Goal: Task Accomplishment & Management: Manage account settings

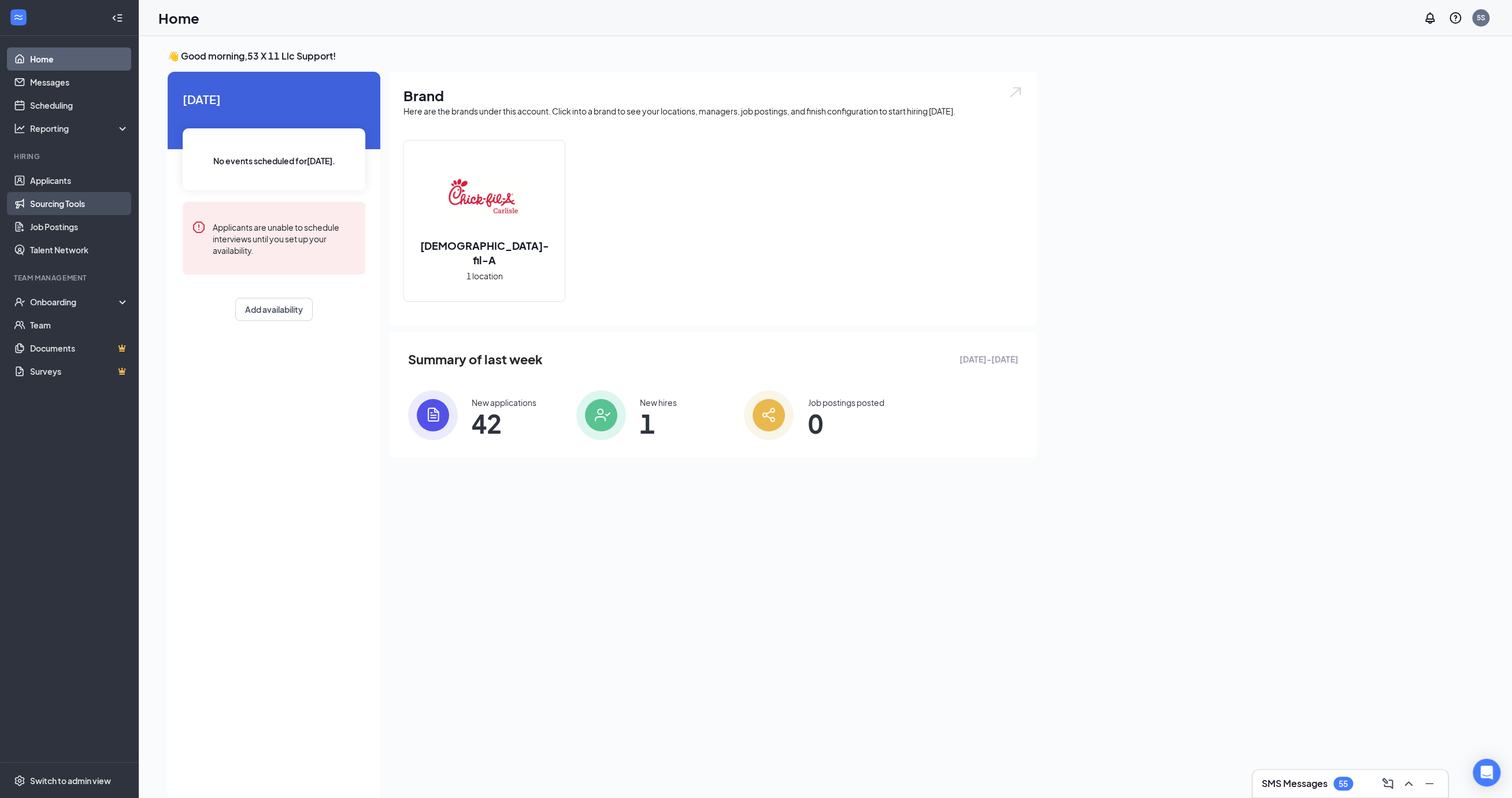
click at [69, 207] on link "Sourcing Tools" at bounding box center [79, 204] width 99 height 24
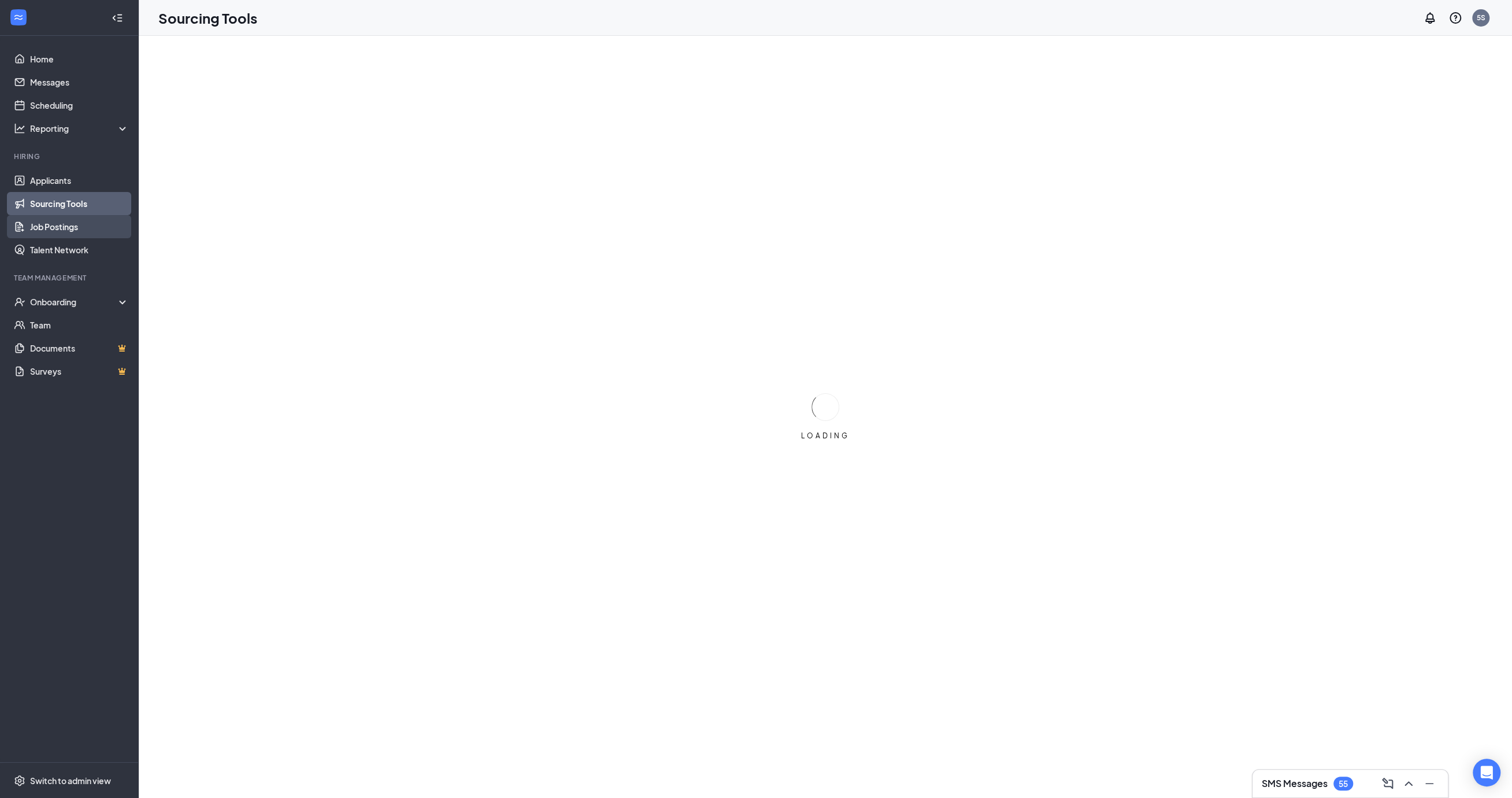
click at [58, 223] on link "Job Postings" at bounding box center [79, 226] width 99 height 24
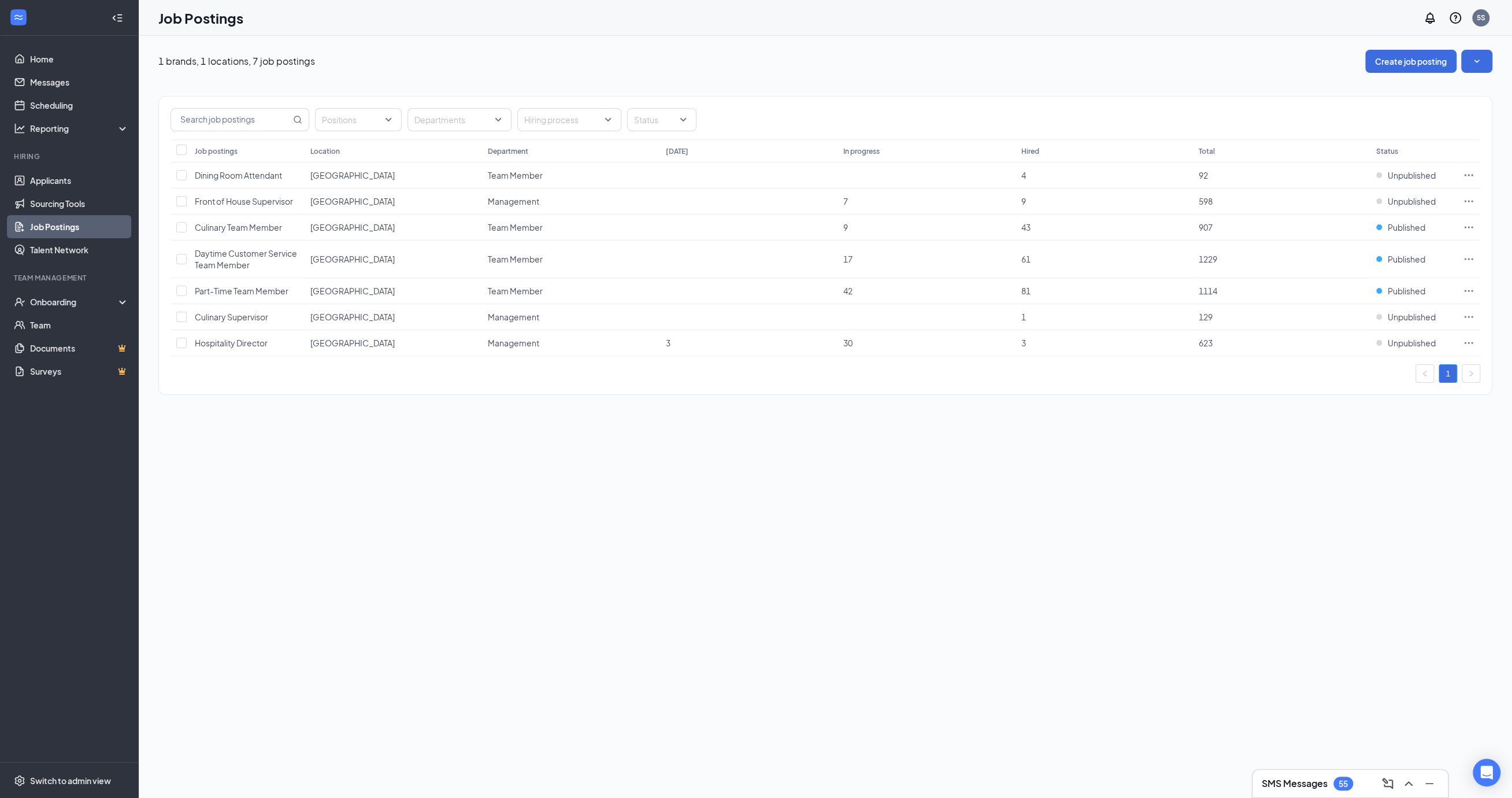
click at [909, 2] on div "Job Postings 5S" at bounding box center [825, 18] width 1374 height 36
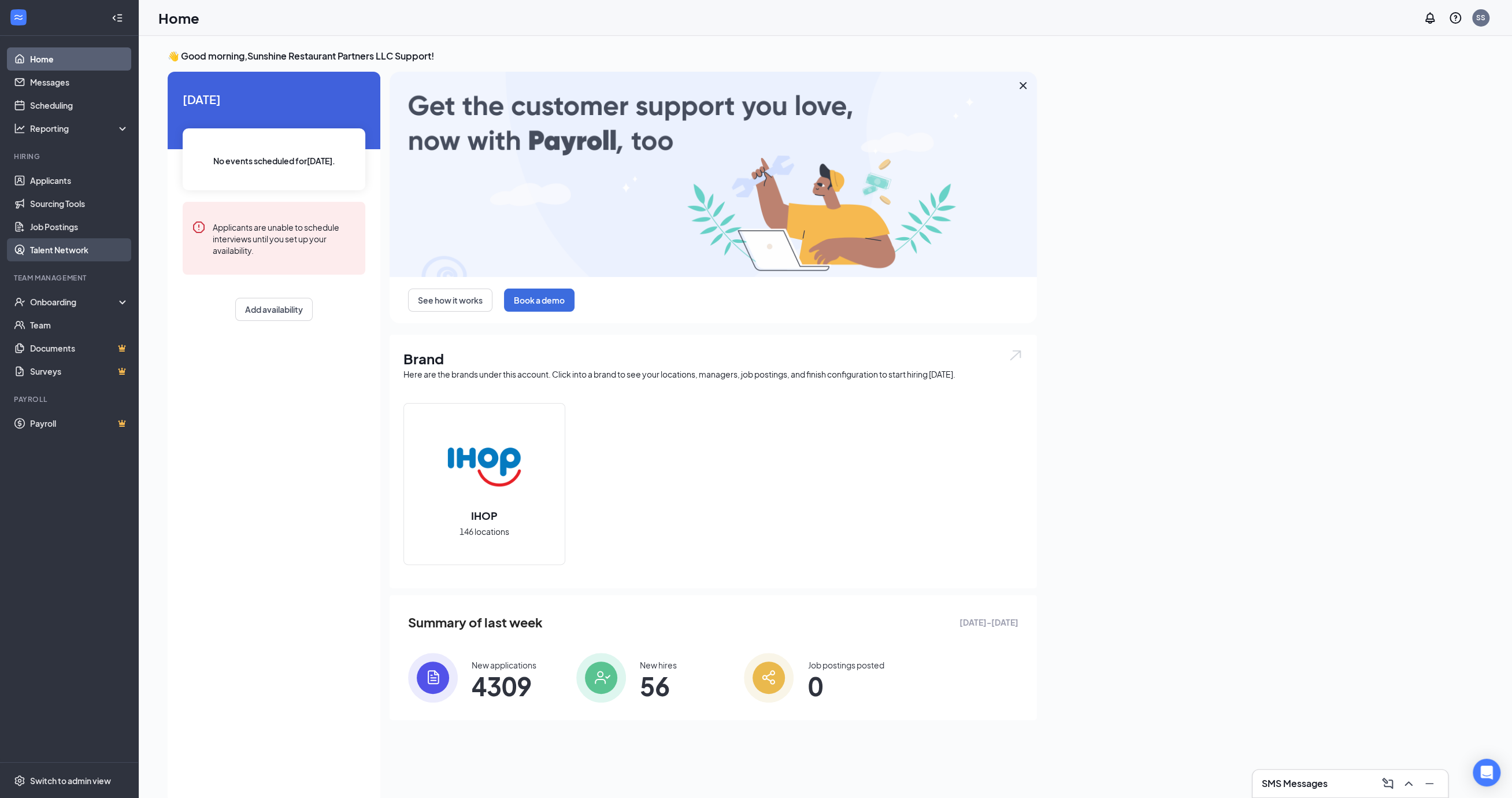
click at [64, 250] on link "Talent Network" at bounding box center [79, 250] width 99 height 24
